Goal: Check status: Check status

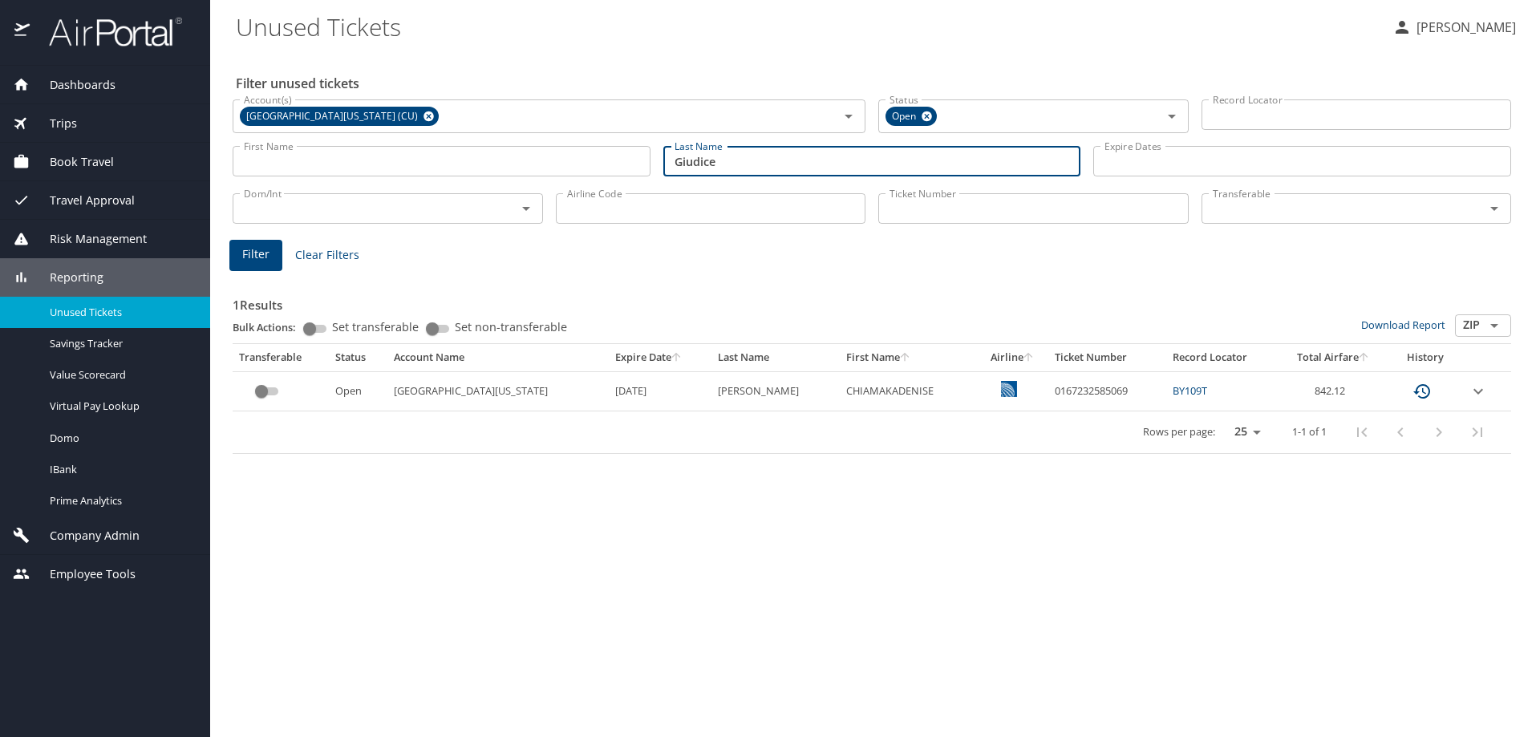
drag, startPoint x: 718, startPoint y: 161, endPoint x: 668, endPoint y: 159, distance: 50.6
click at [668, 159] on input "Giudice" at bounding box center [872, 161] width 418 height 30
type input "Steck"
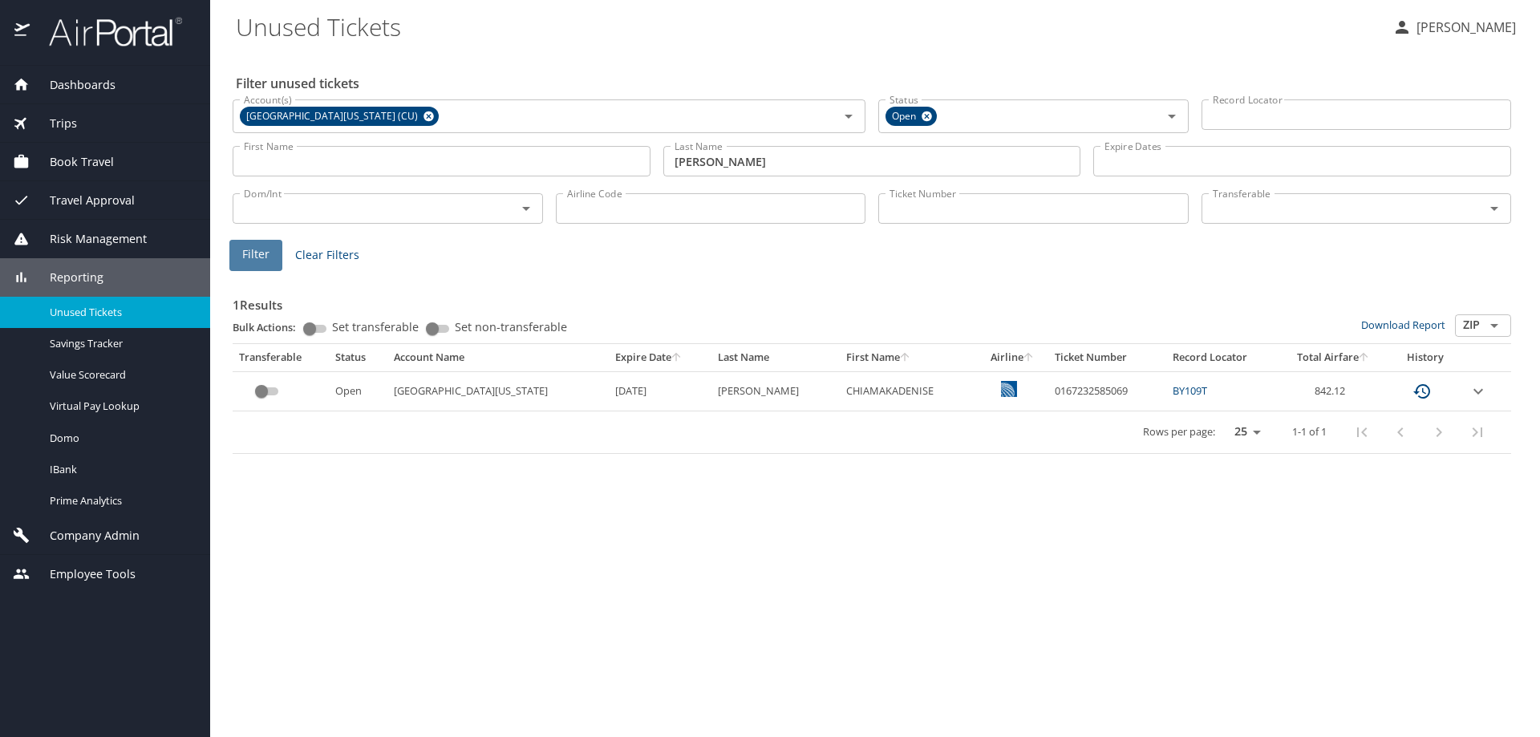
click at [256, 245] on span "Filter" at bounding box center [255, 255] width 27 height 20
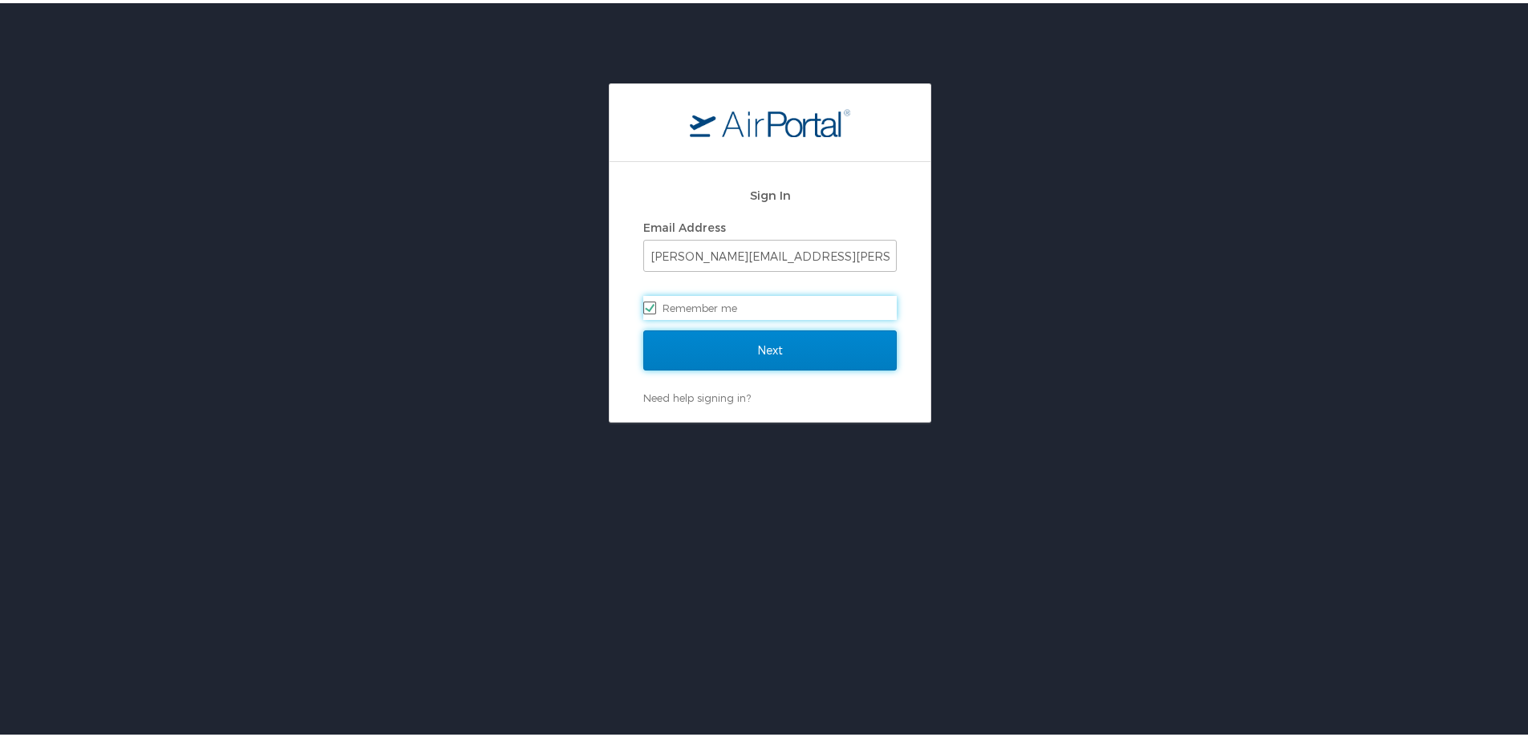
click at [710, 357] on input "Next" at bounding box center [769, 347] width 253 height 40
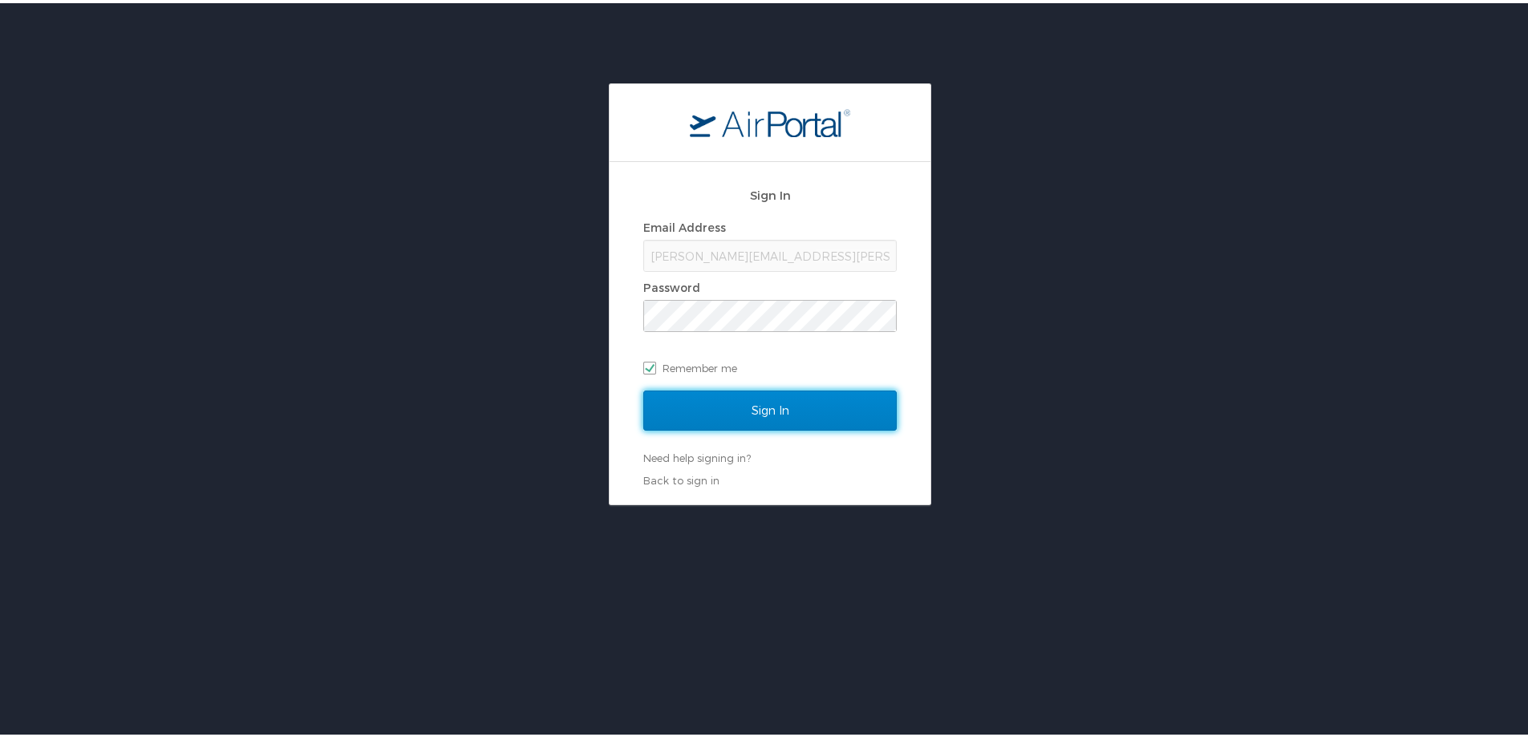
click at [705, 395] on input "Sign In" at bounding box center [769, 407] width 253 height 40
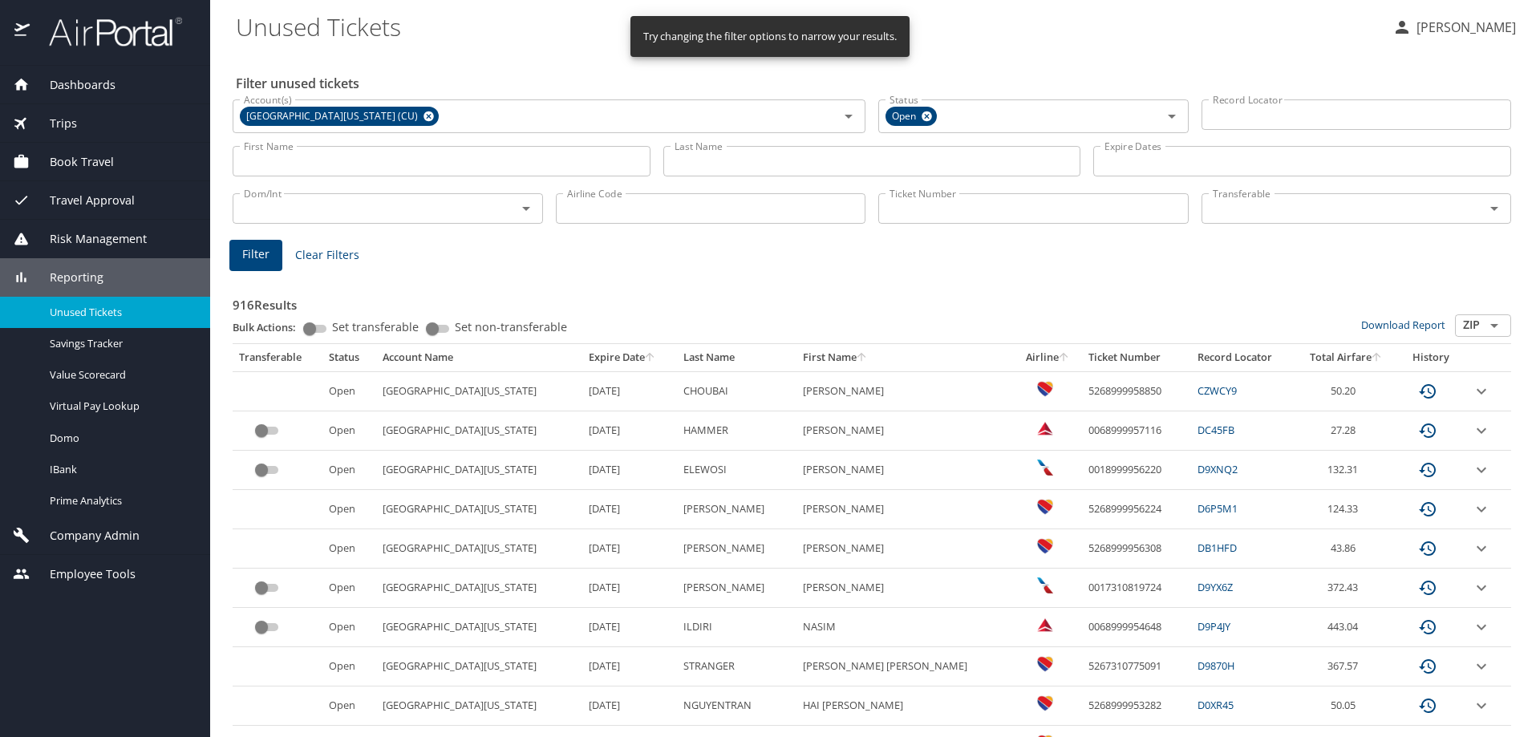
click at [728, 163] on input "Last Name" at bounding box center [872, 161] width 418 height 30
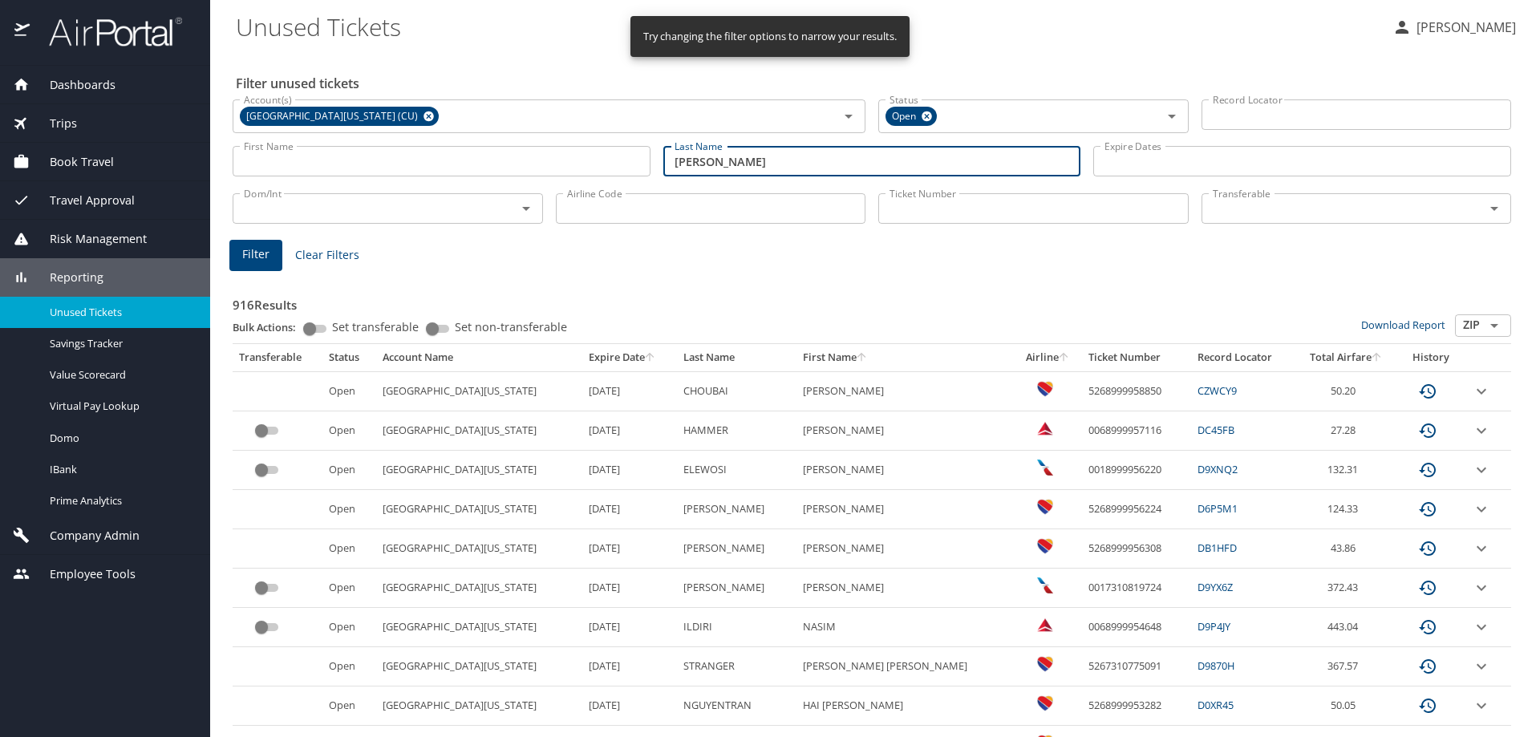
type input "Steck"
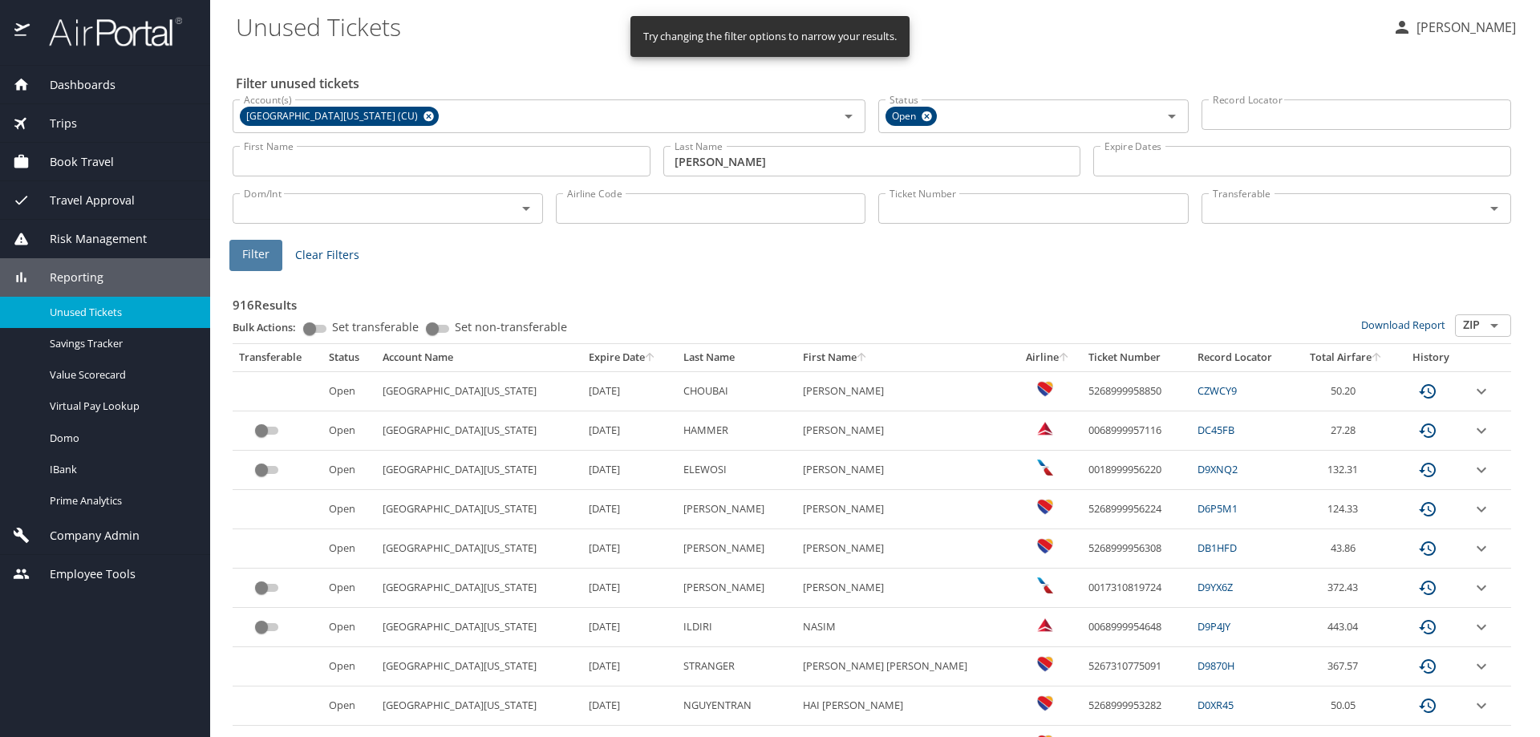
click at [253, 261] on span "Filter" at bounding box center [255, 255] width 27 height 20
